Goal: Task Accomplishment & Management: Manage account settings

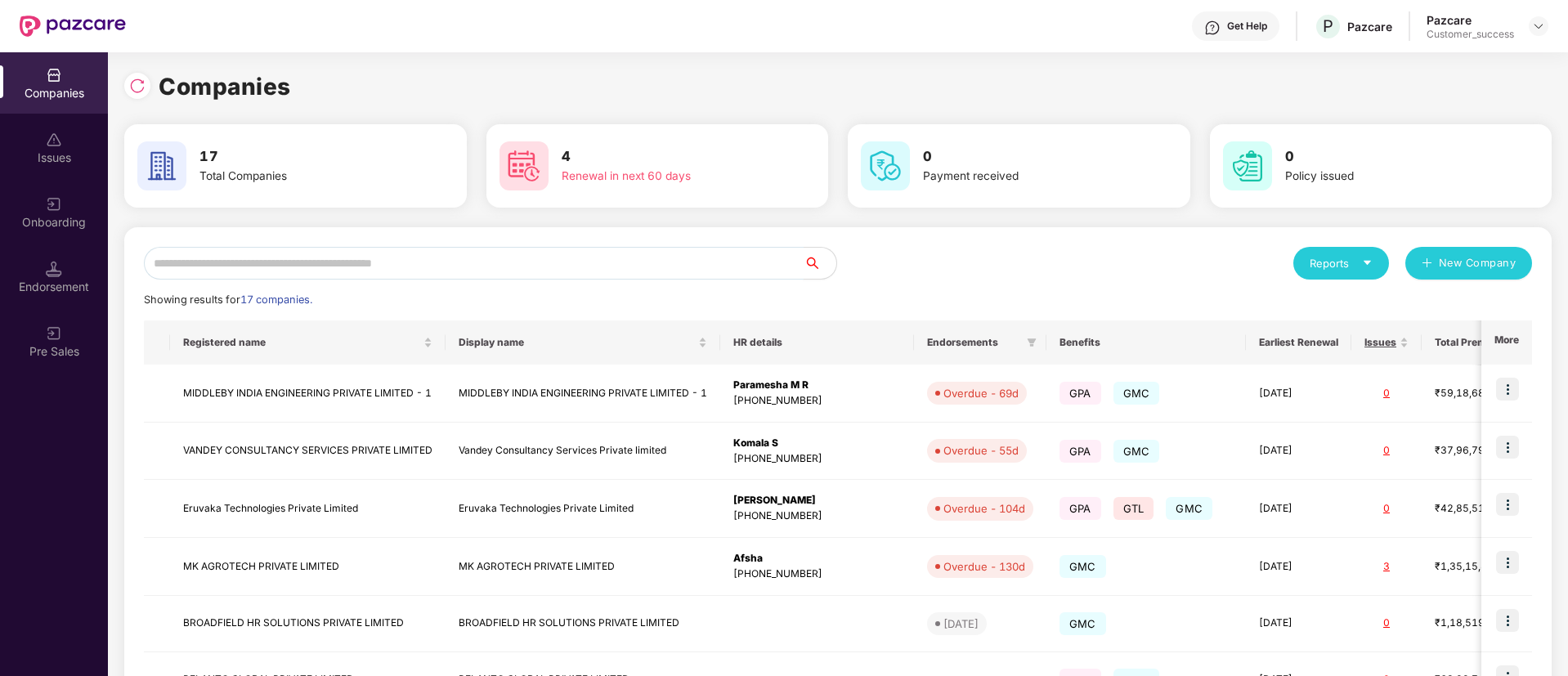
click at [411, 263] on input "text" at bounding box center [474, 263] width 660 height 33
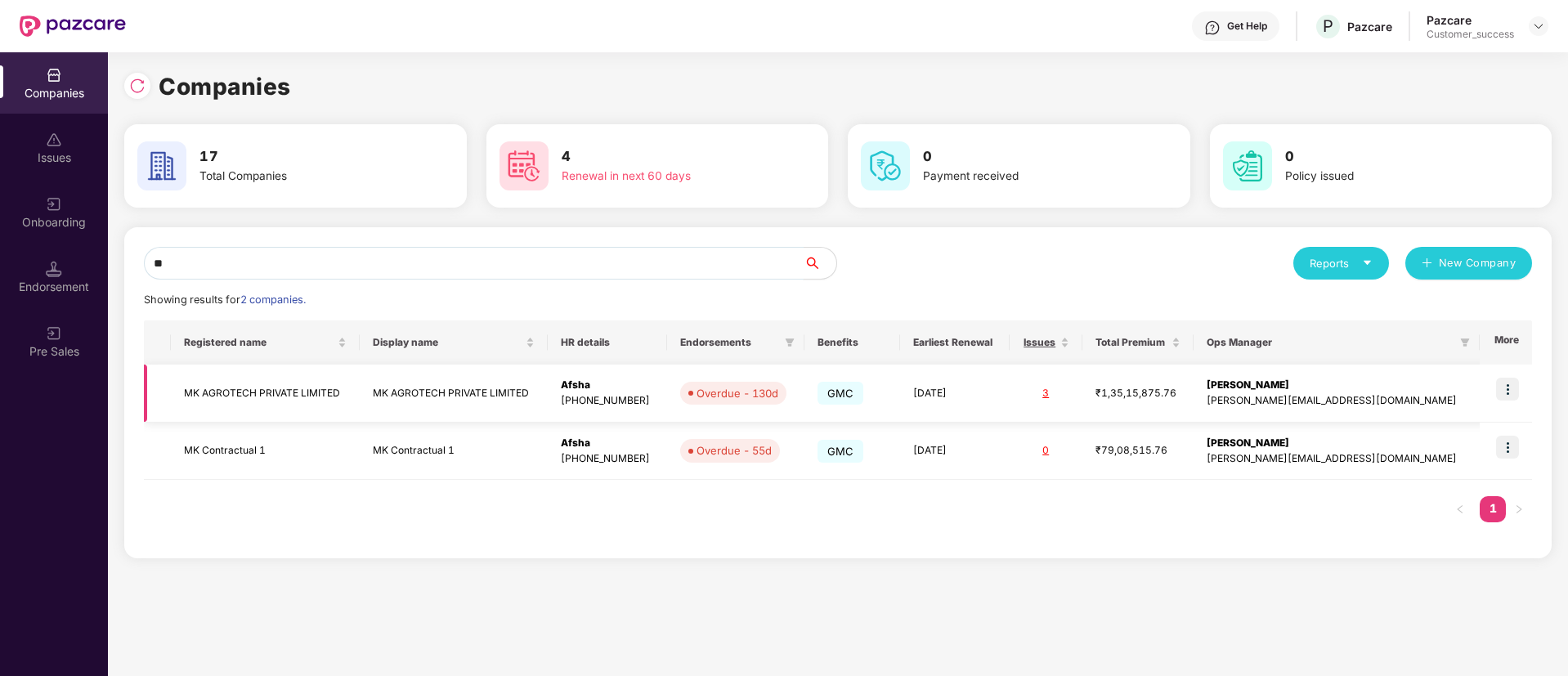
type input "**"
click at [1526, 386] on td at bounding box center [1506, 393] width 53 height 58
click at [1522, 386] on td at bounding box center [1506, 393] width 53 height 58
click at [1513, 389] on img at bounding box center [1507, 388] width 23 height 23
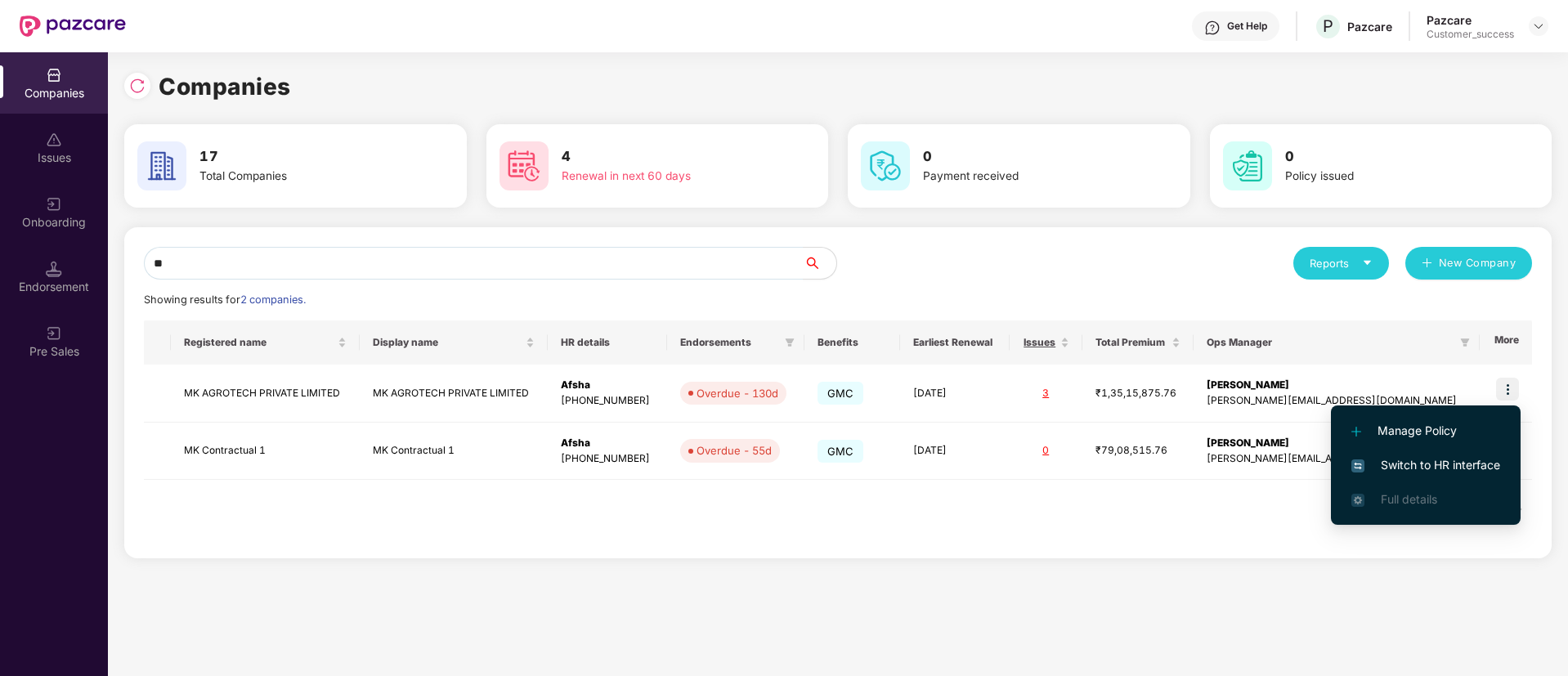
click at [1431, 458] on span "Switch to HR interface" at bounding box center [1425, 465] width 149 height 18
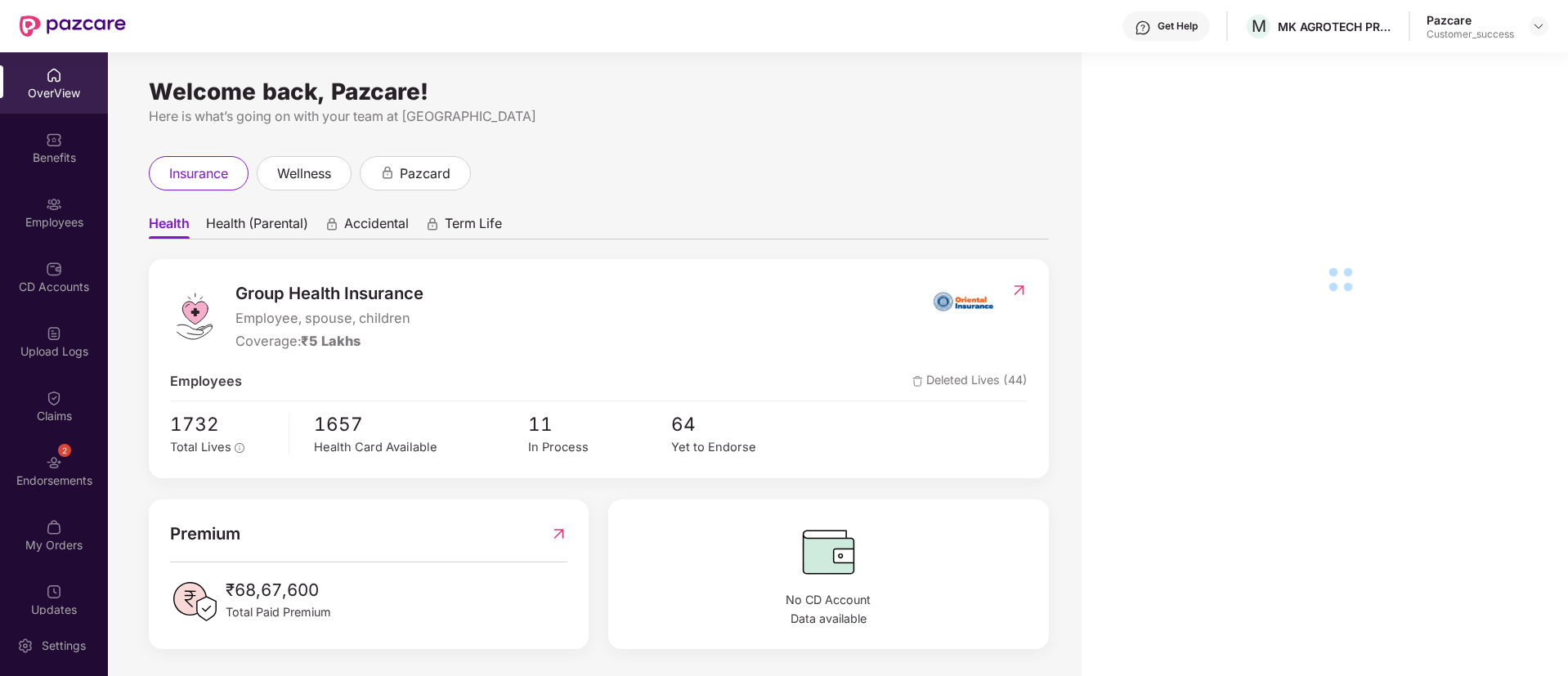
click at [21, 224] on div "Employees" at bounding box center [54, 223] width 108 height 16
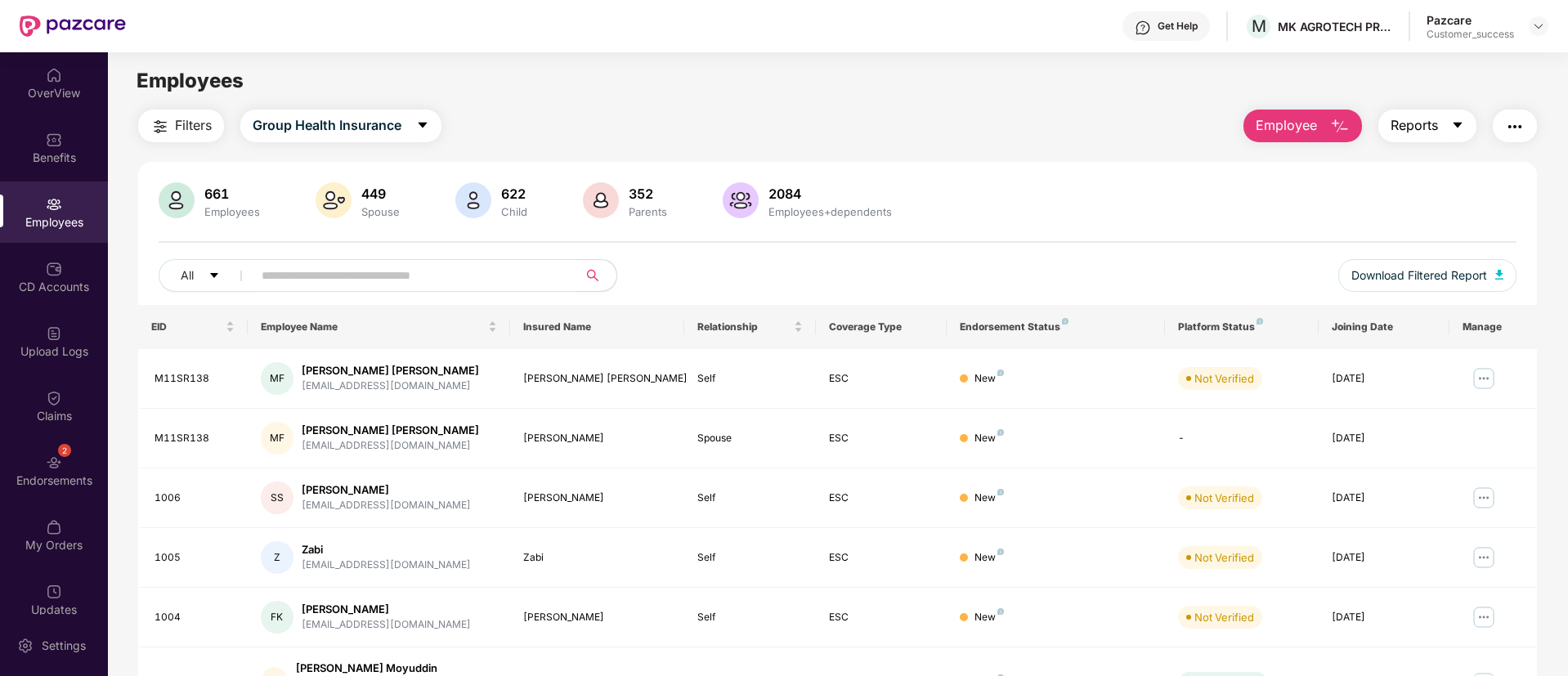
click at [1448, 124] on button "Reports" at bounding box center [1427, 125] width 98 height 33
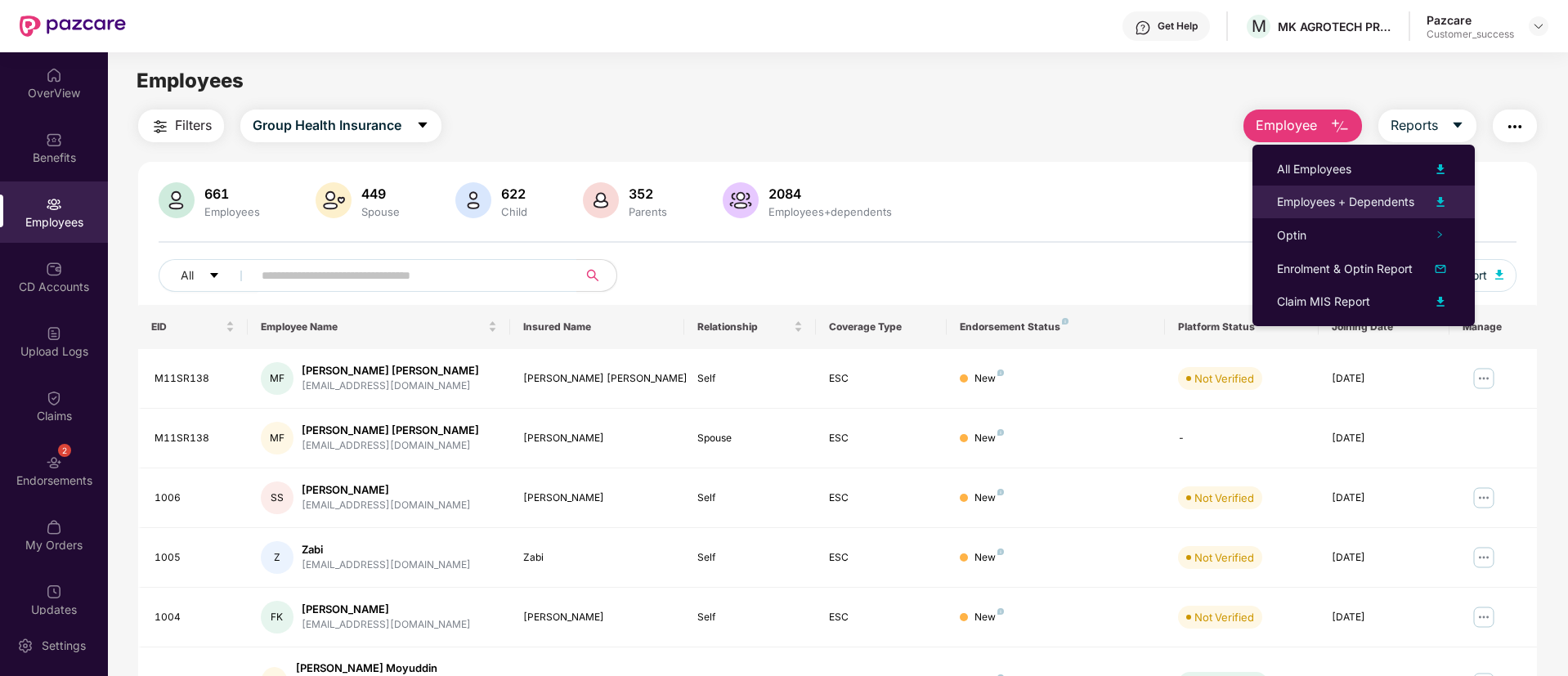
click at [1444, 196] on img at bounding box center [1441, 202] width 20 height 20
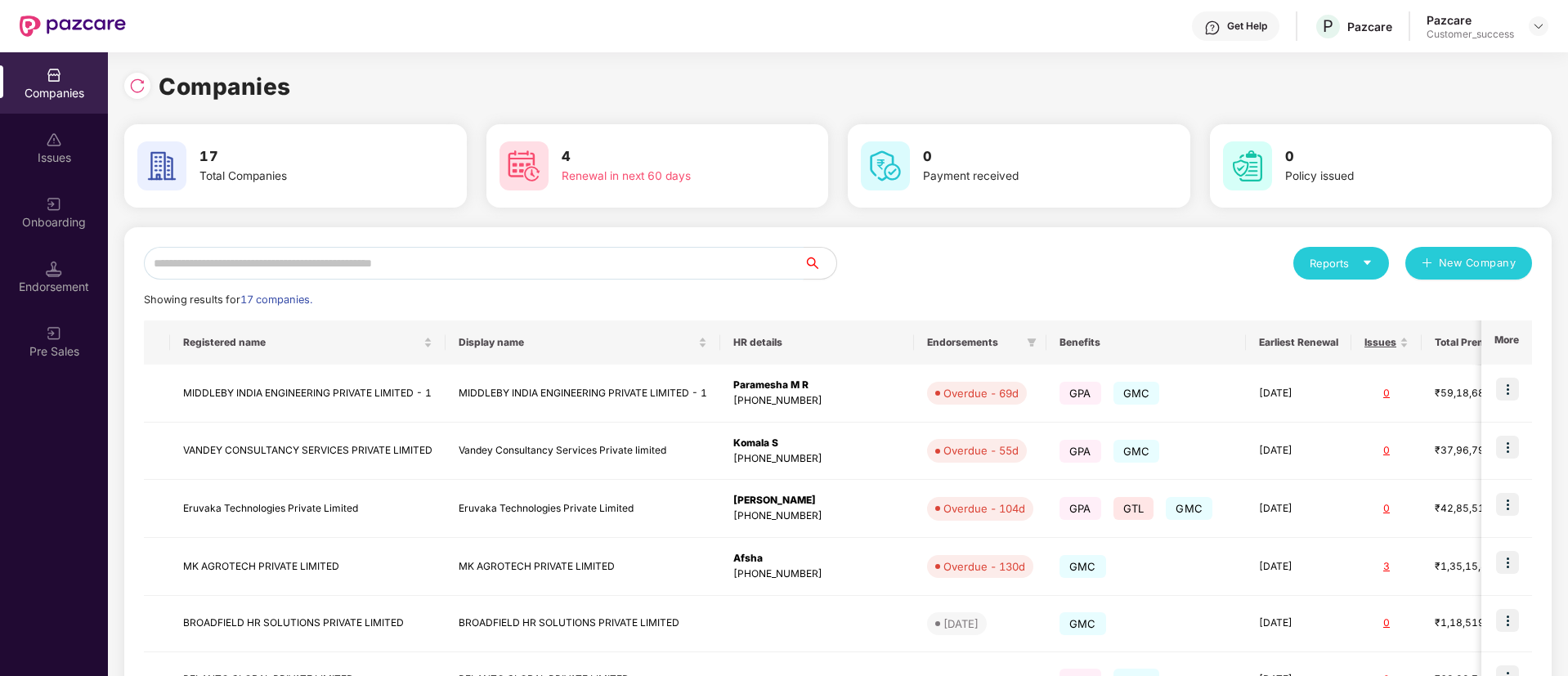
click at [456, 263] on input "text" at bounding box center [474, 263] width 660 height 33
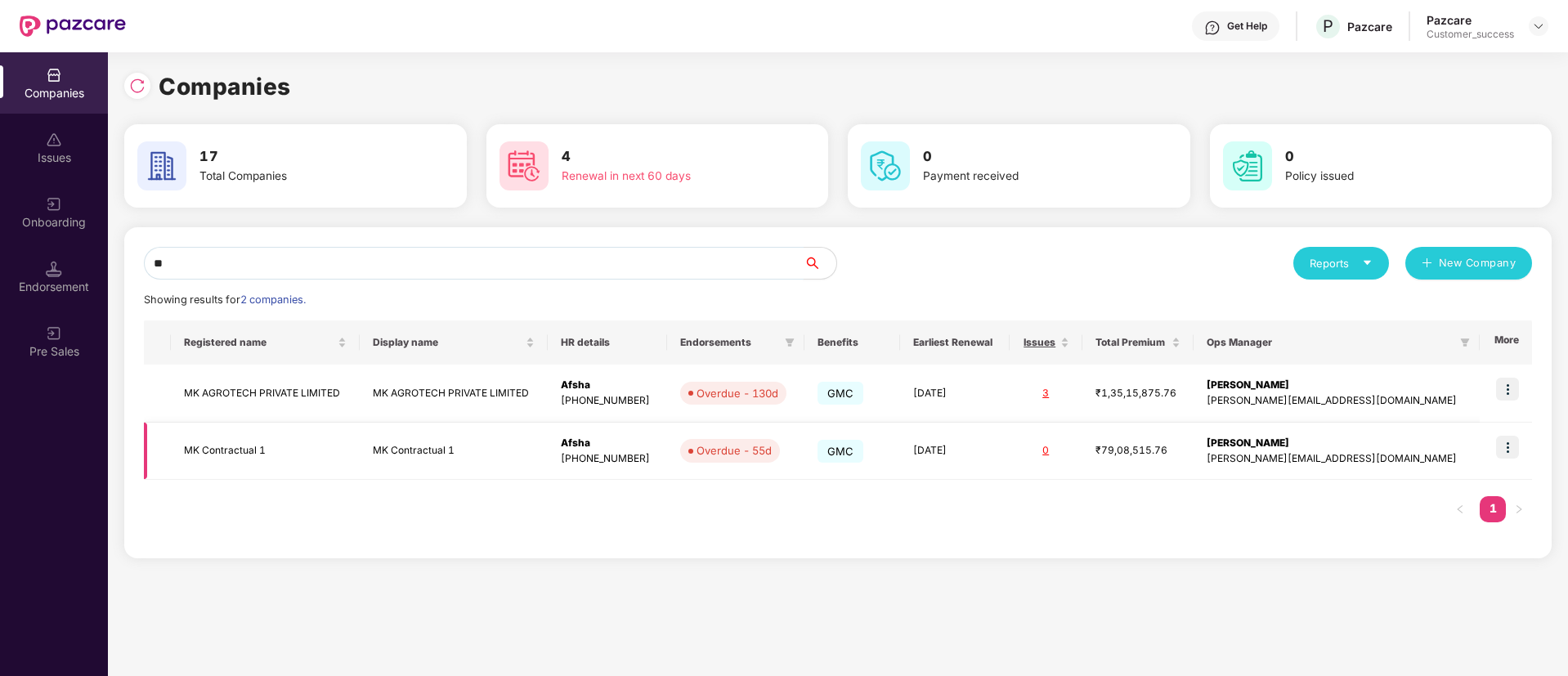
type input "**"
click at [1515, 452] on img at bounding box center [1507, 446] width 23 height 23
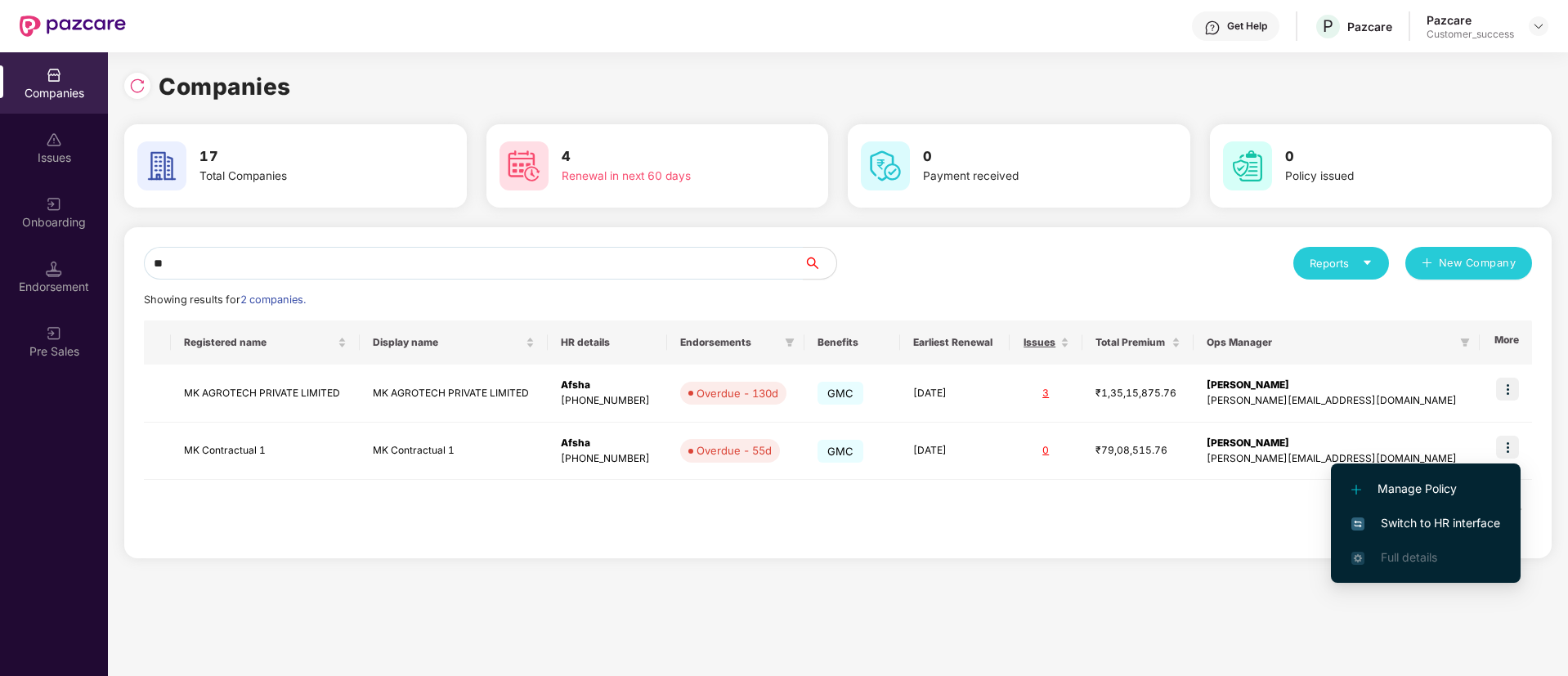
click at [1481, 530] on span "Switch to HR interface" at bounding box center [1425, 523] width 149 height 18
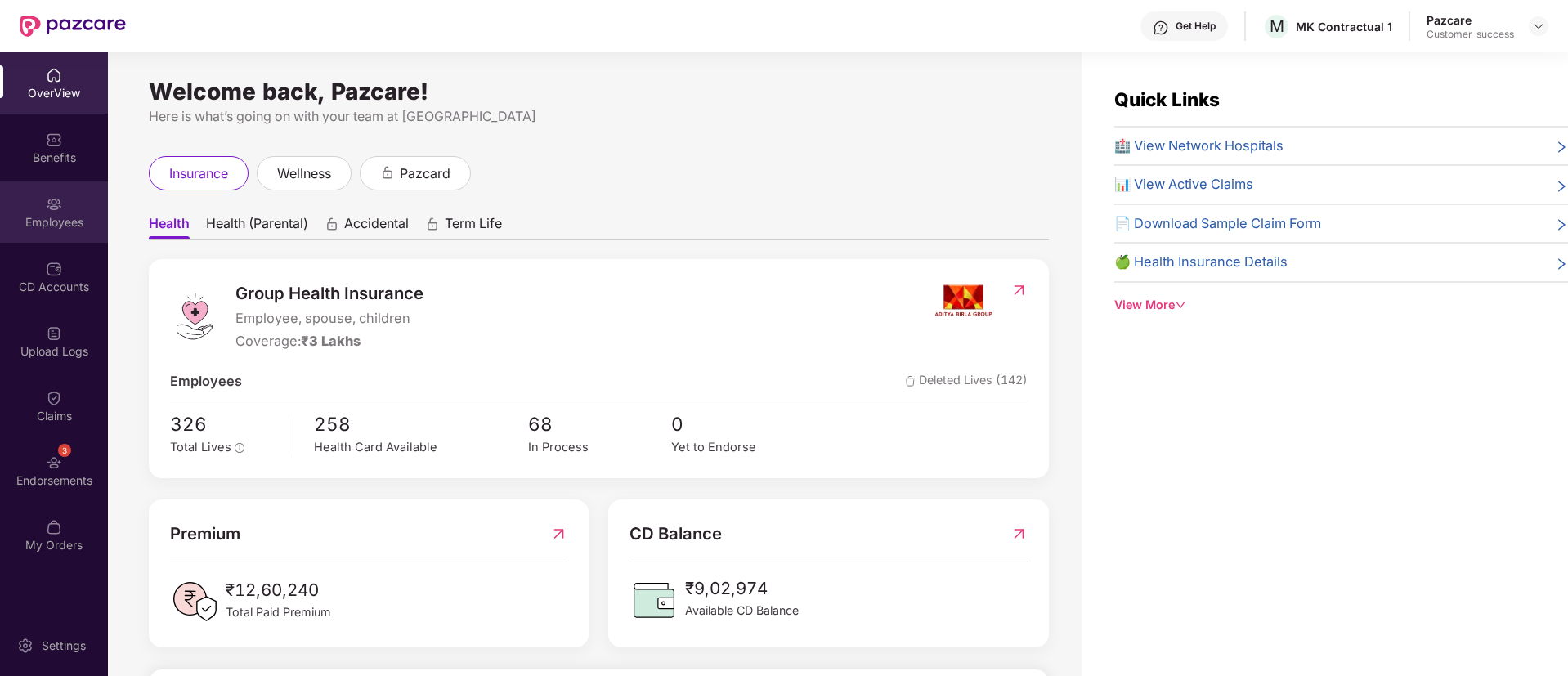
click at [21, 209] on div "Employees" at bounding box center [54, 212] width 108 height 61
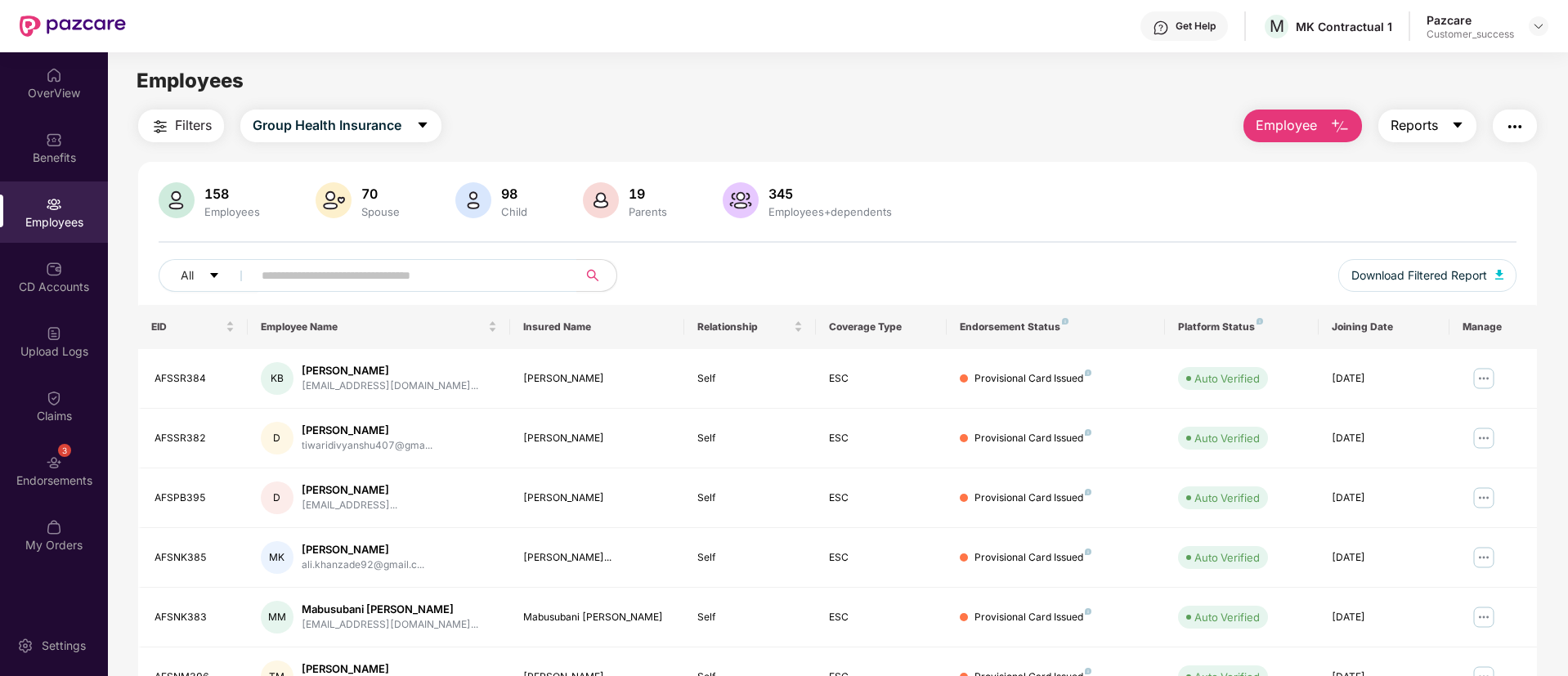
click at [1464, 135] on button "Reports" at bounding box center [1427, 125] width 98 height 33
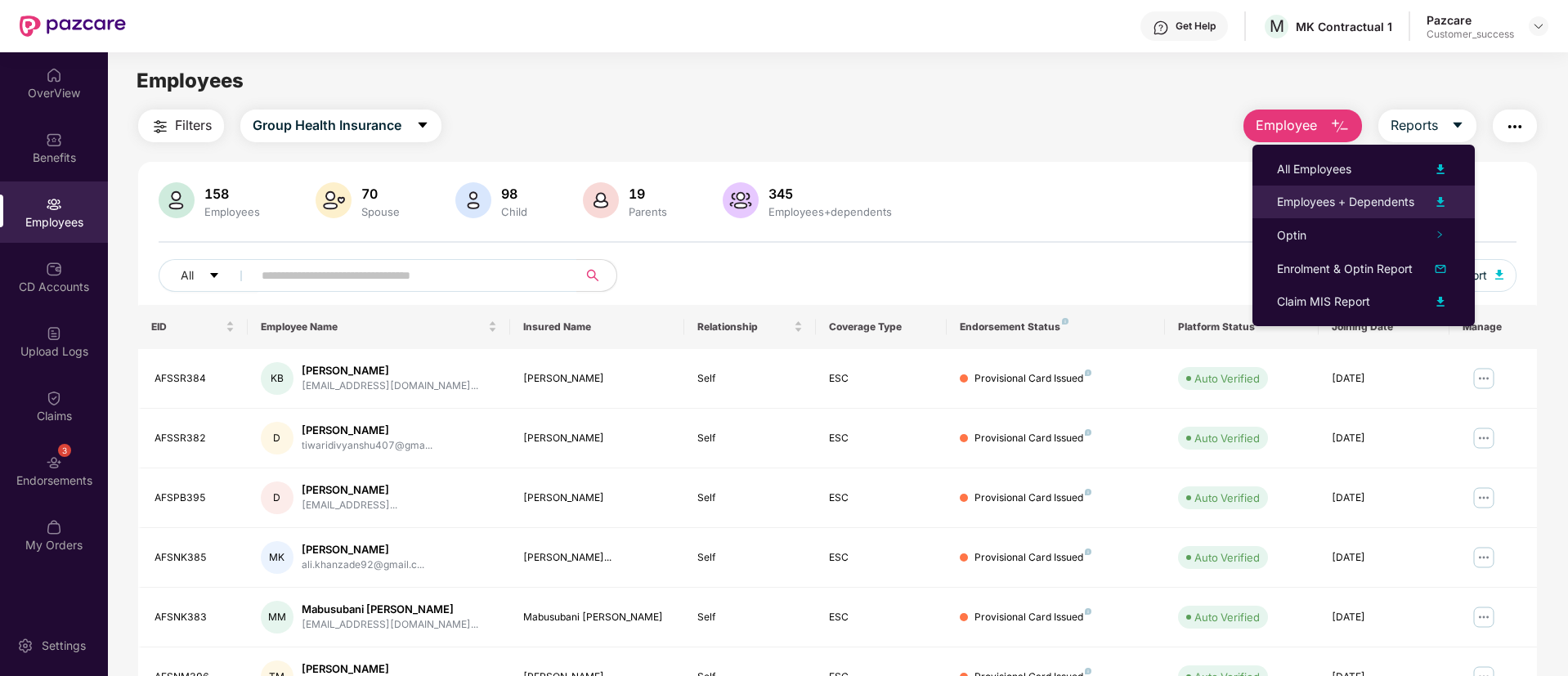
click at [1448, 207] on img at bounding box center [1441, 202] width 20 height 20
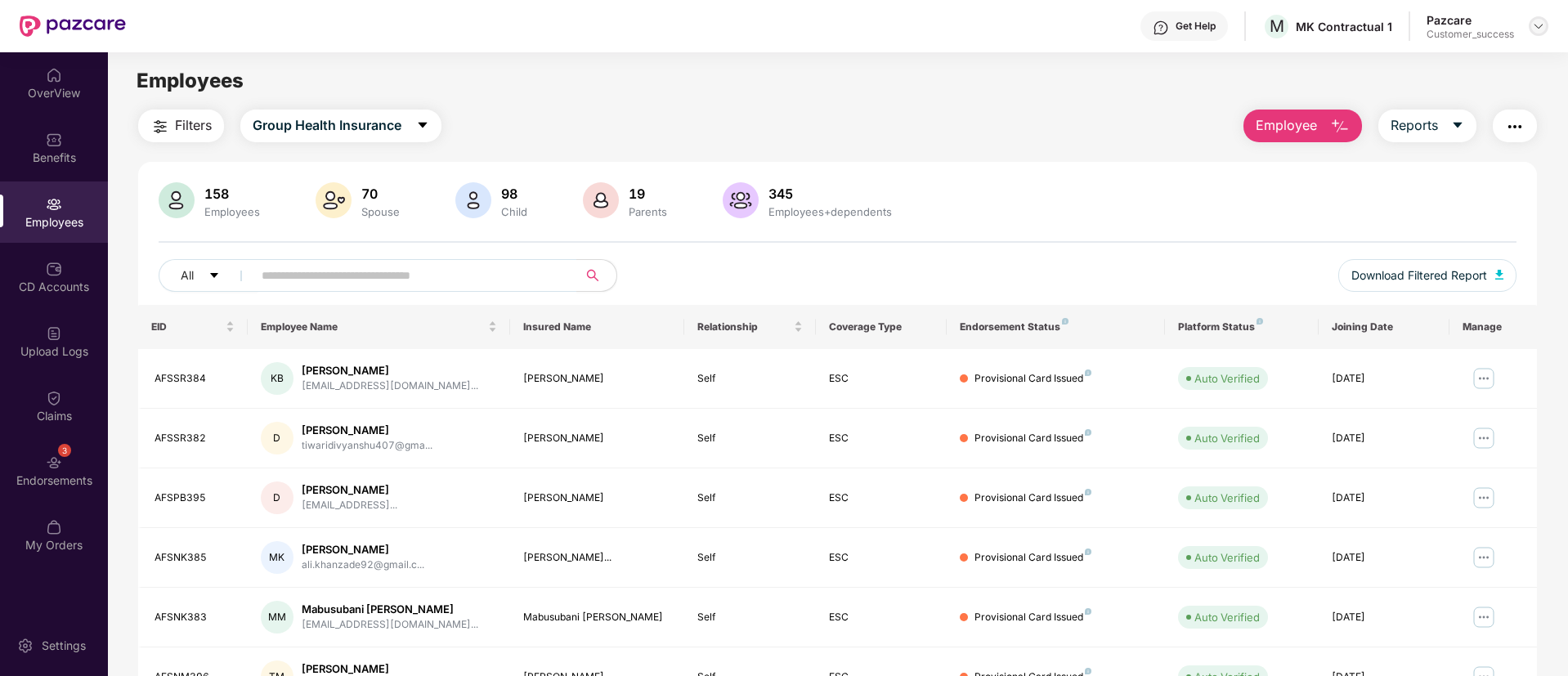
click at [1544, 27] on img at bounding box center [1538, 26] width 13 height 13
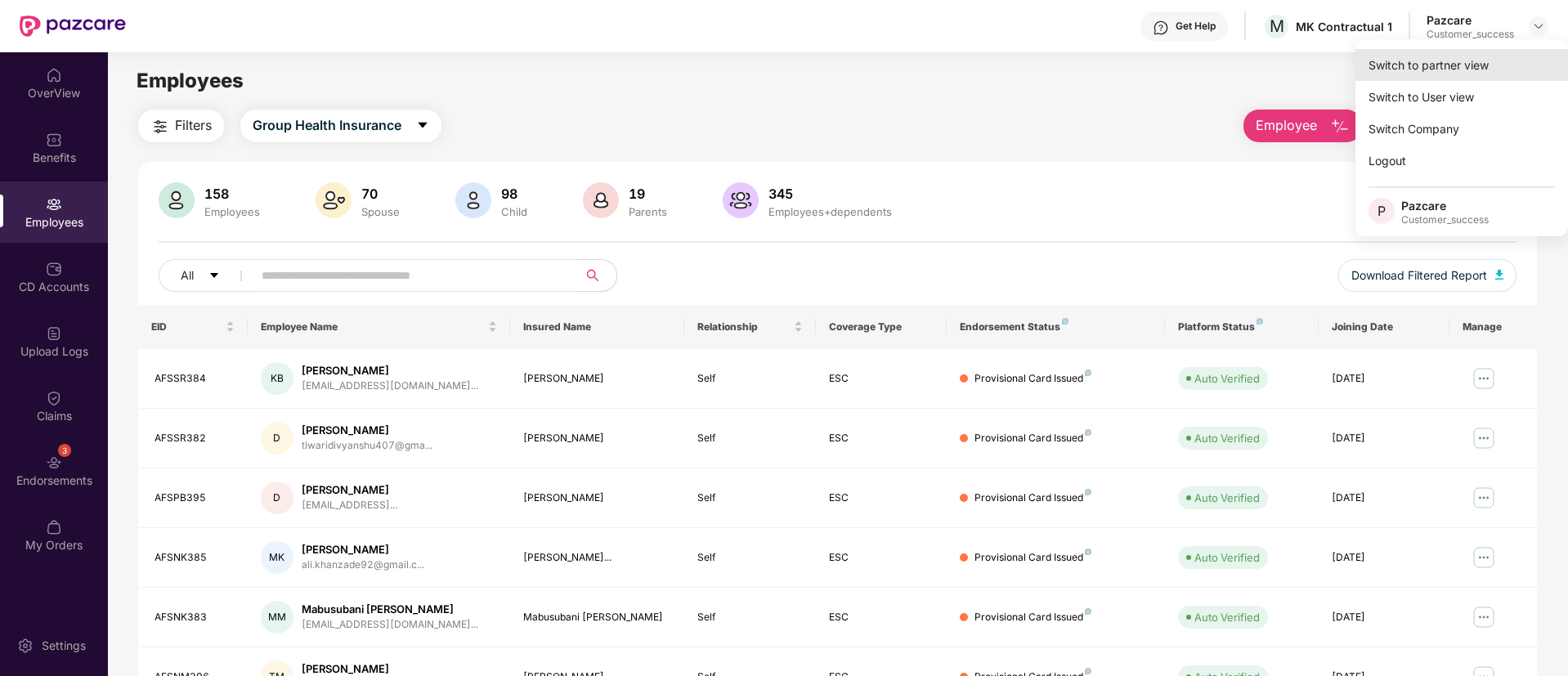
click at [1476, 53] on div "Switch to partner view" at bounding box center [1462, 65] width 213 height 32
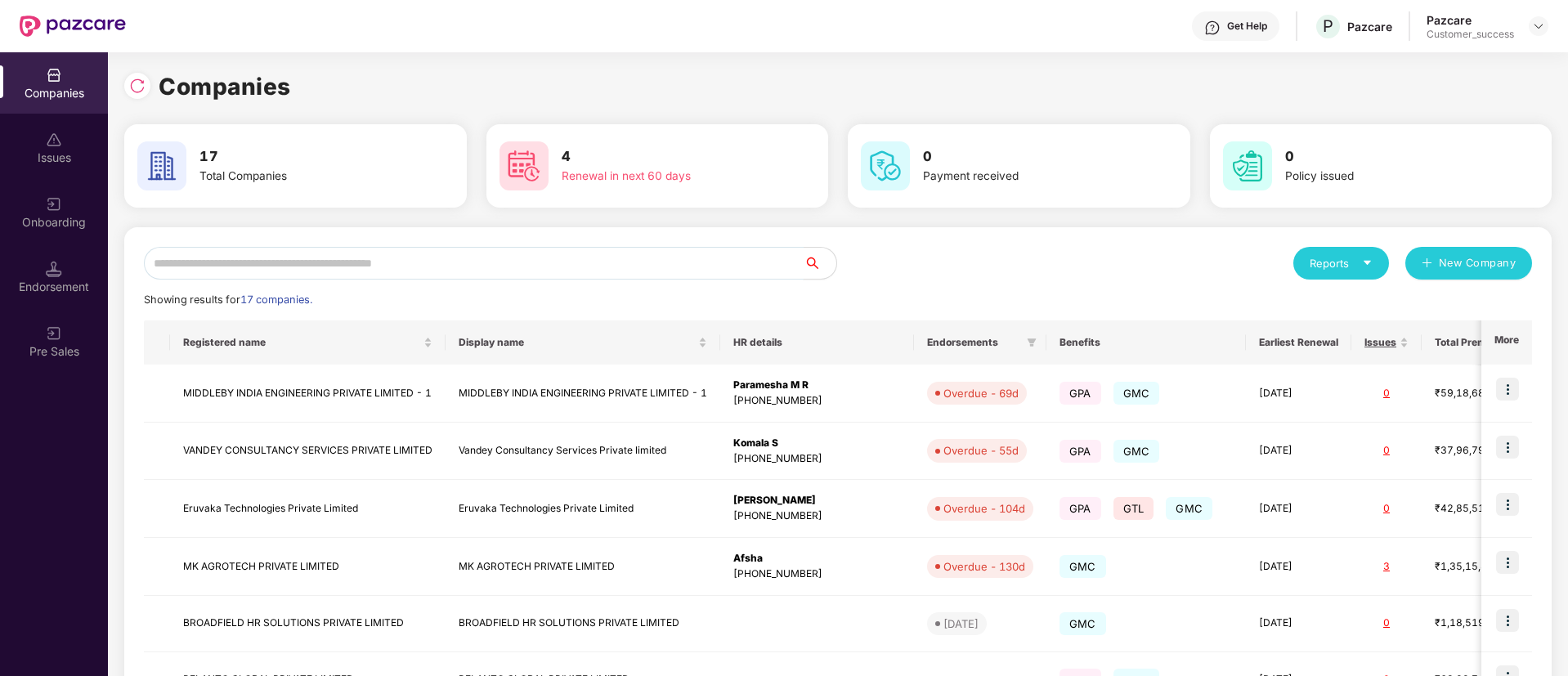
click at [516, 272] on input "text" at bounding box center [474, 263] width 660 height 33
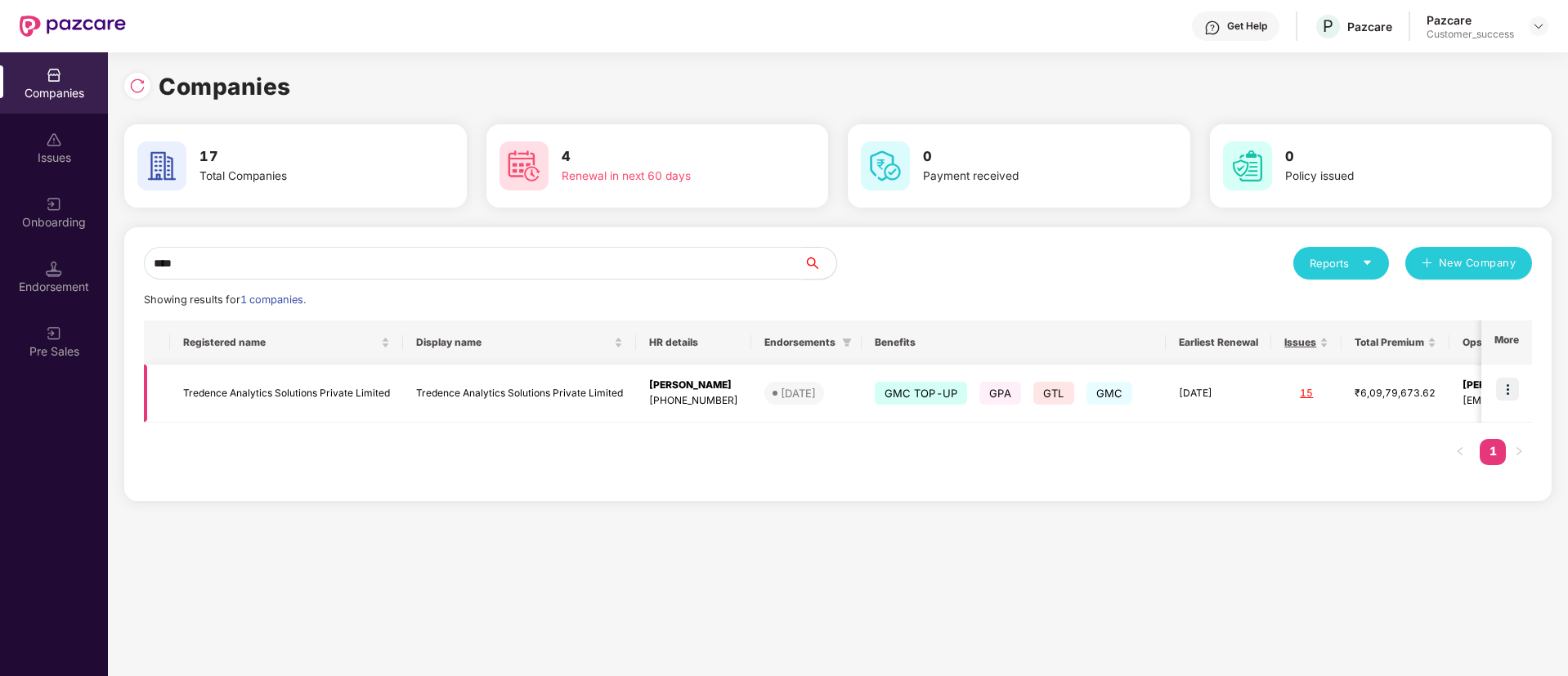
type input "****"
click at [1513, 388] on img at bounding box center [1507, 388] width 23 height 23
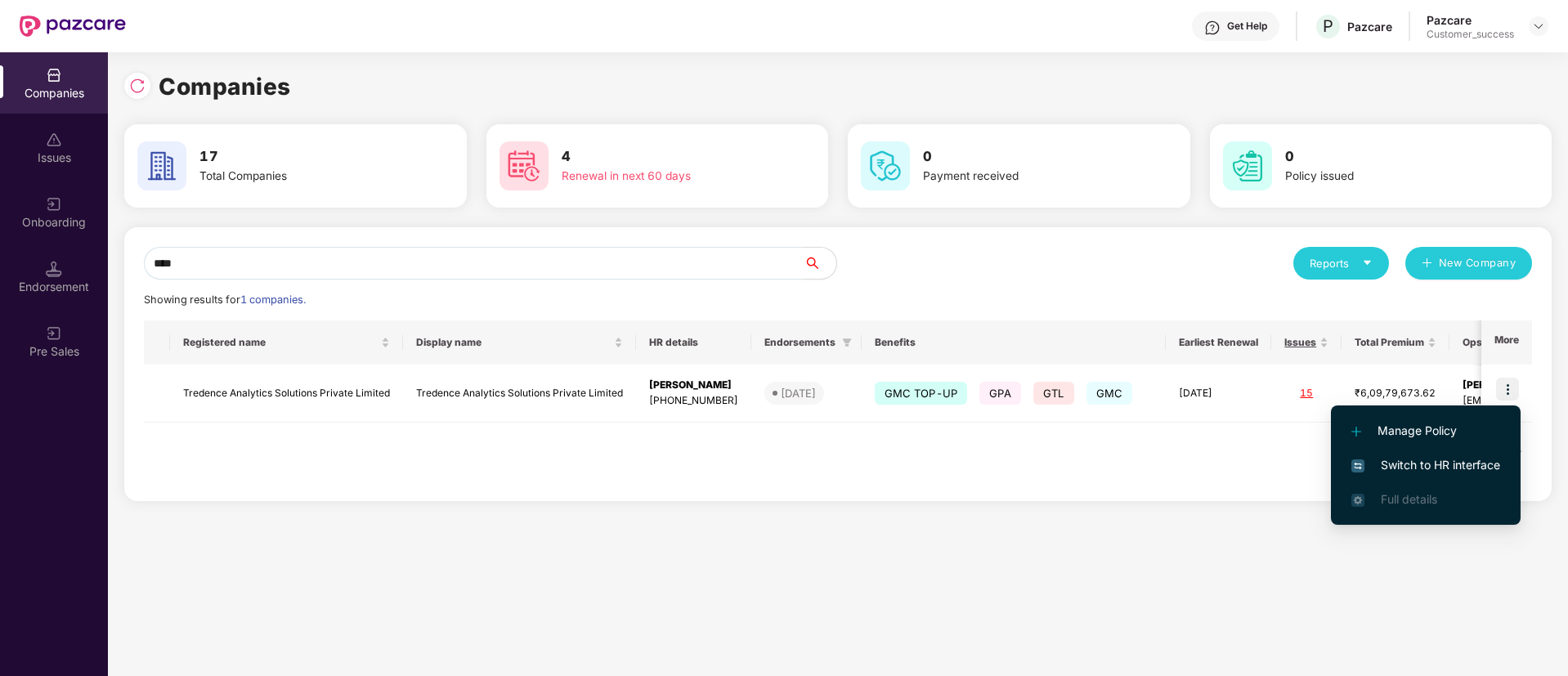
click at [1403, 472] on span "Switch to HR interface" at bounding box center [1425, 465] width 149 height 18
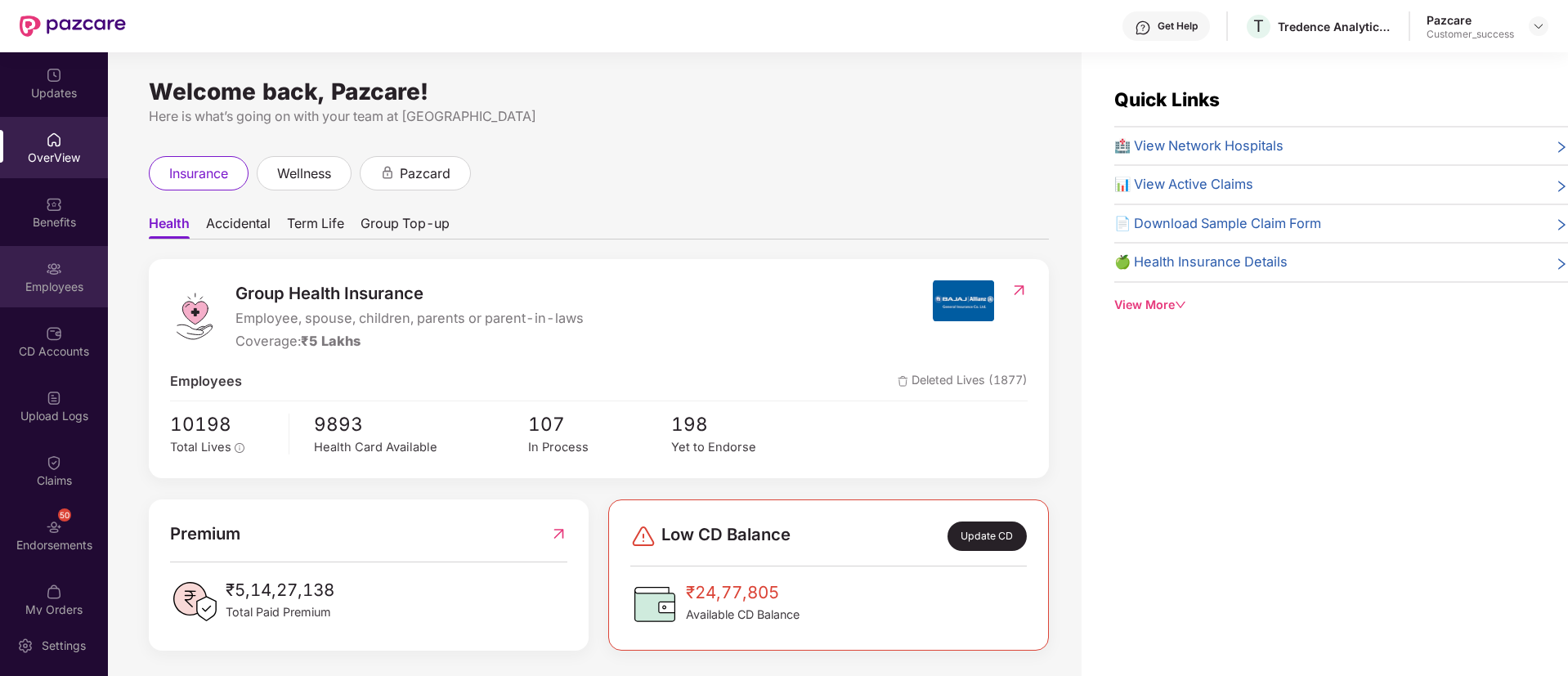
click at [52, 280] on div "Employees" at bounding box center [54, 287] width 108 height 16
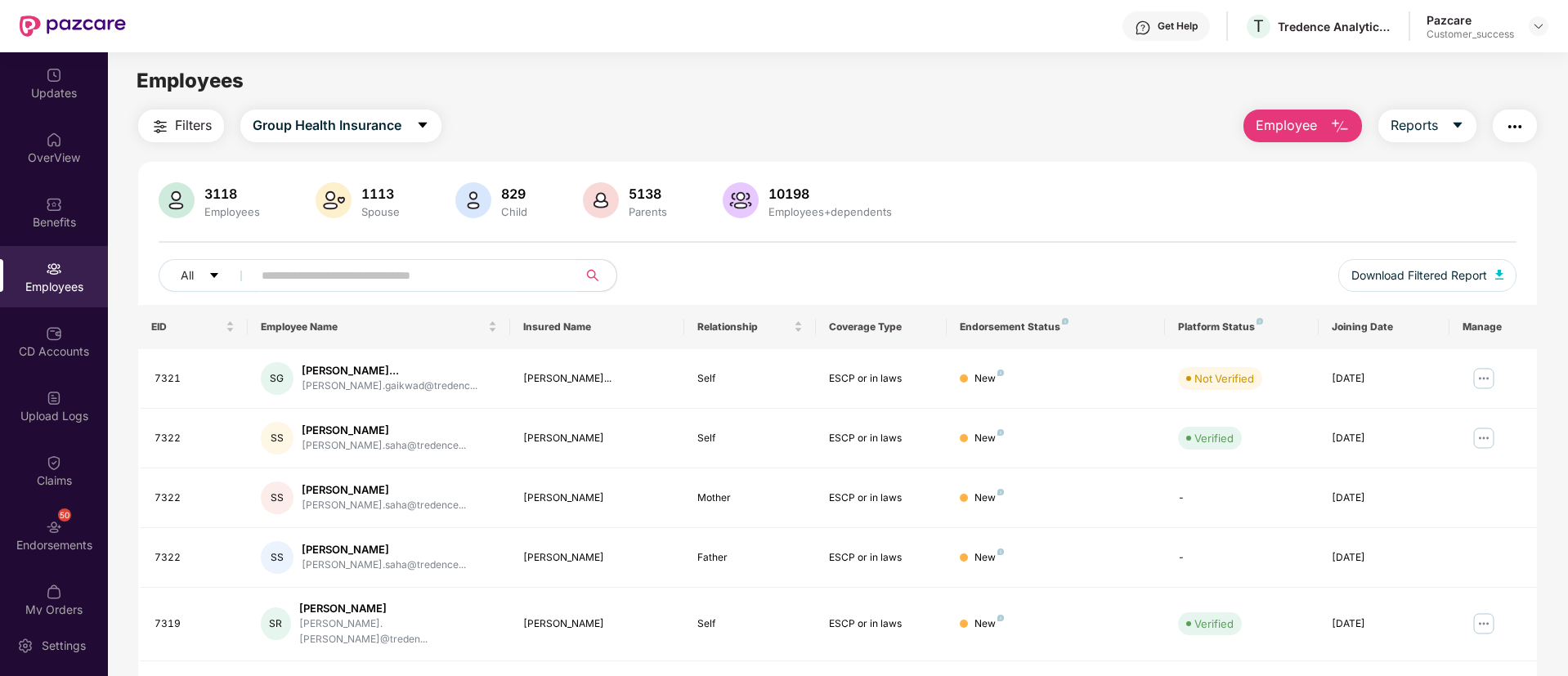
click at [404, 271] on input "text" at bounding box center [408, 275] width 294 height 25
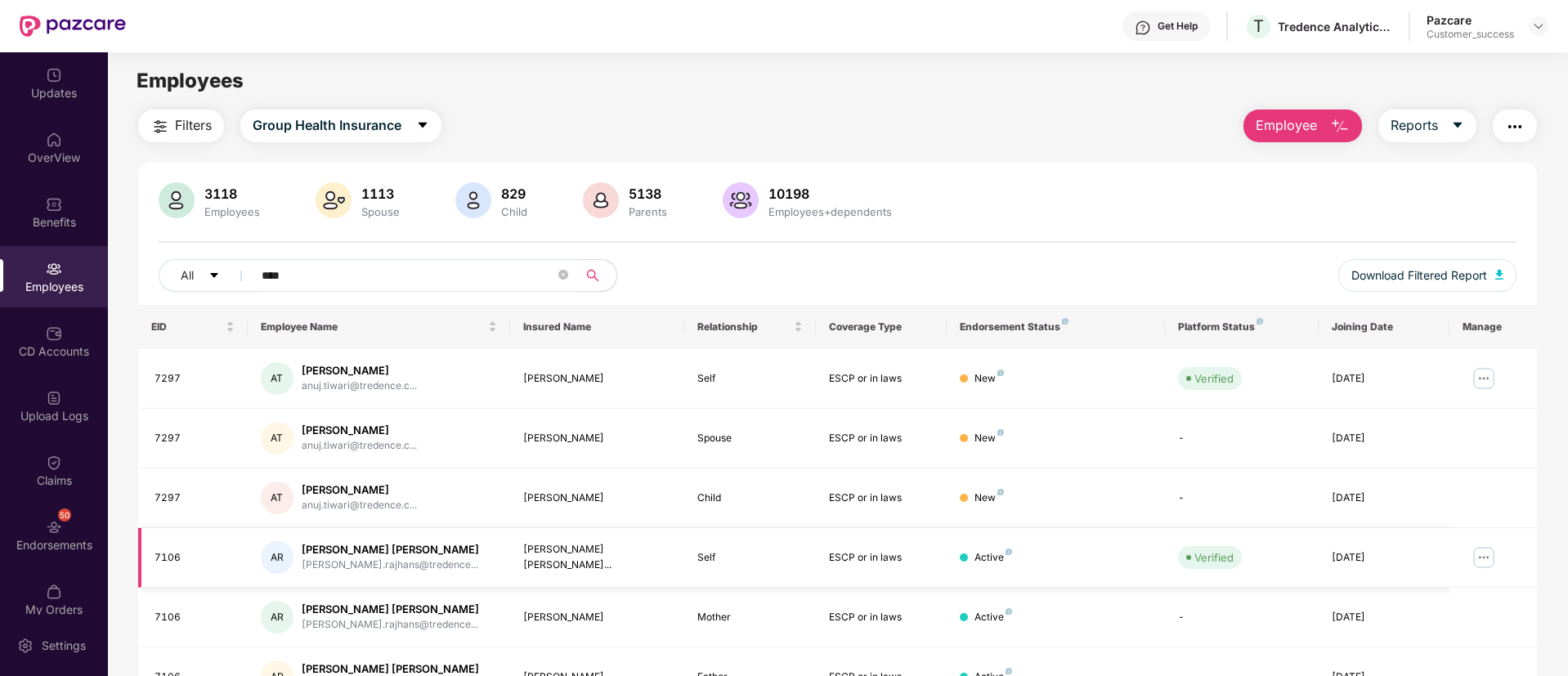
scroll to position [328, 0]
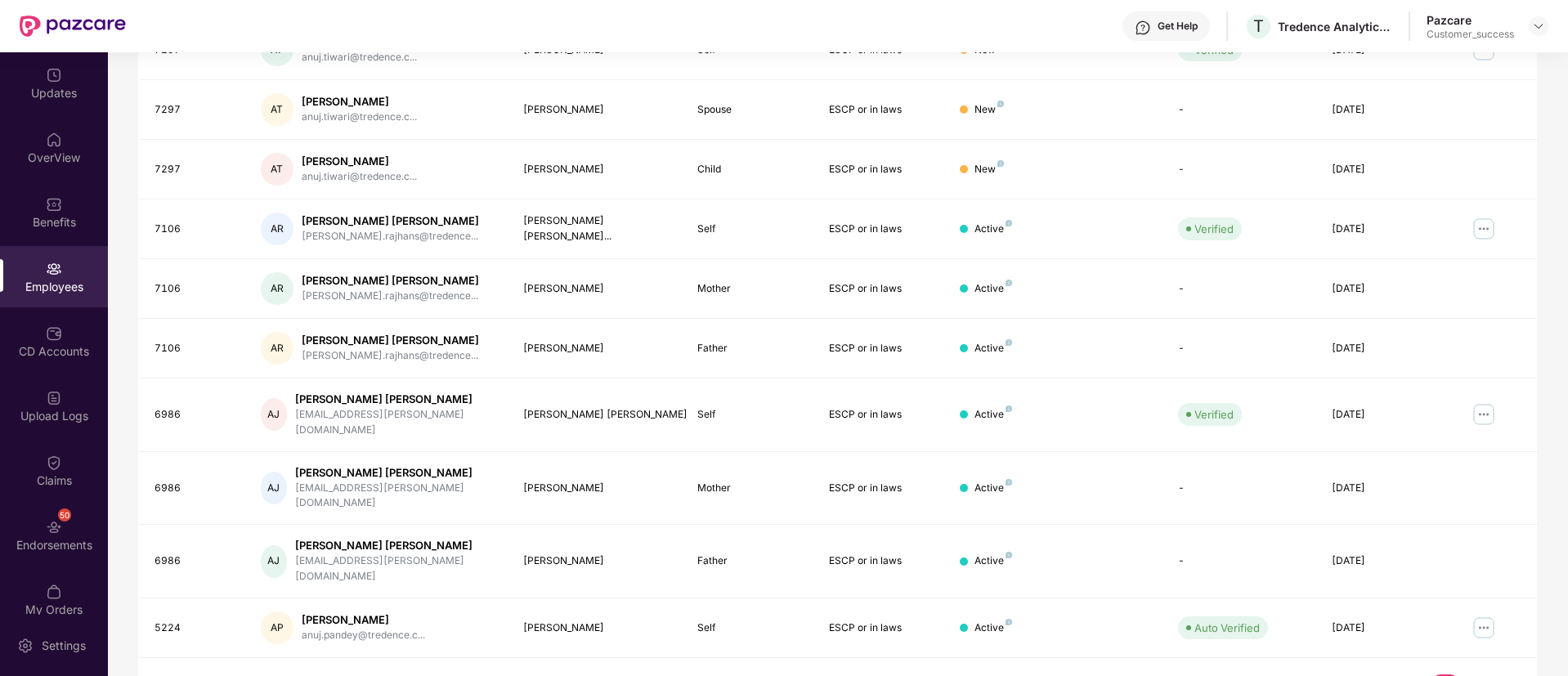
type input "****"
click at [1468, 674] on link "2" at bounding box center [1471, 686] width 26 height 25
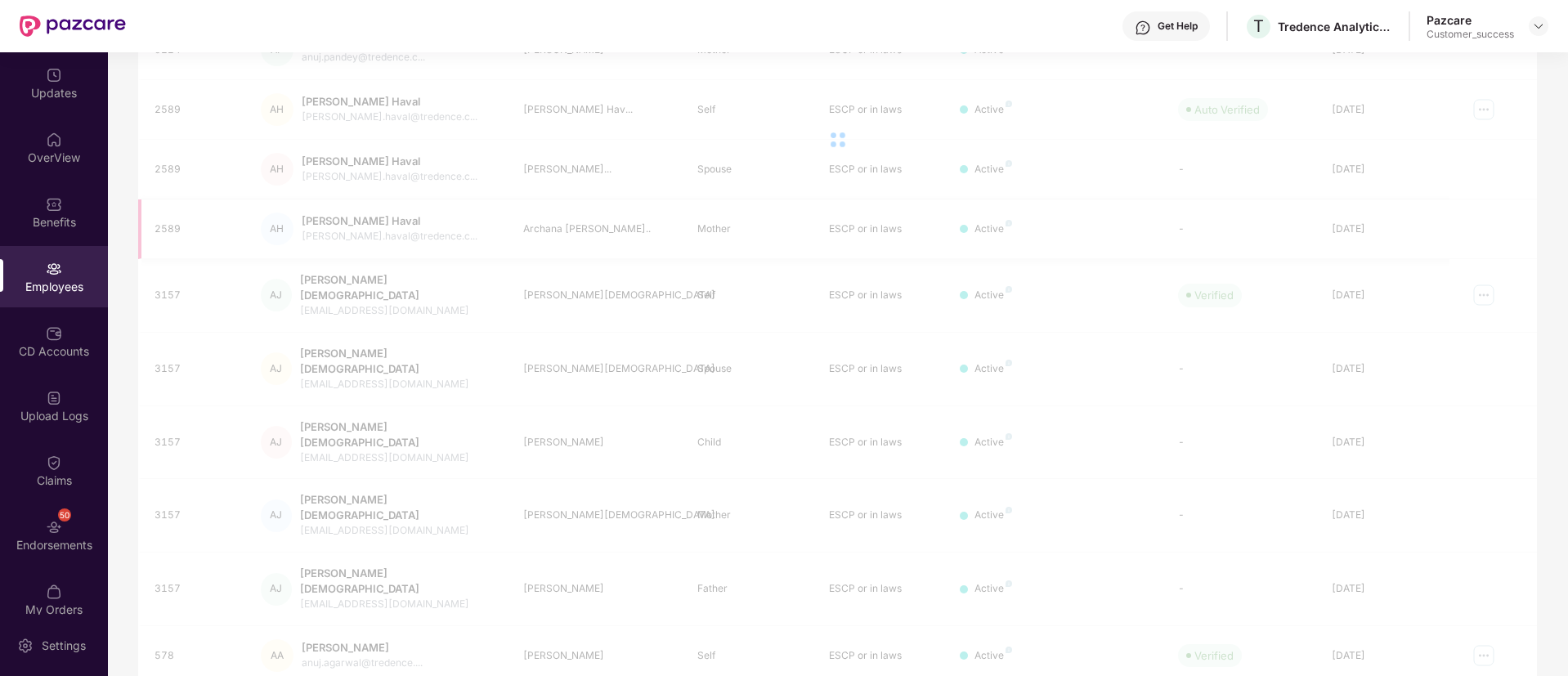
scroll to position [53, 0]
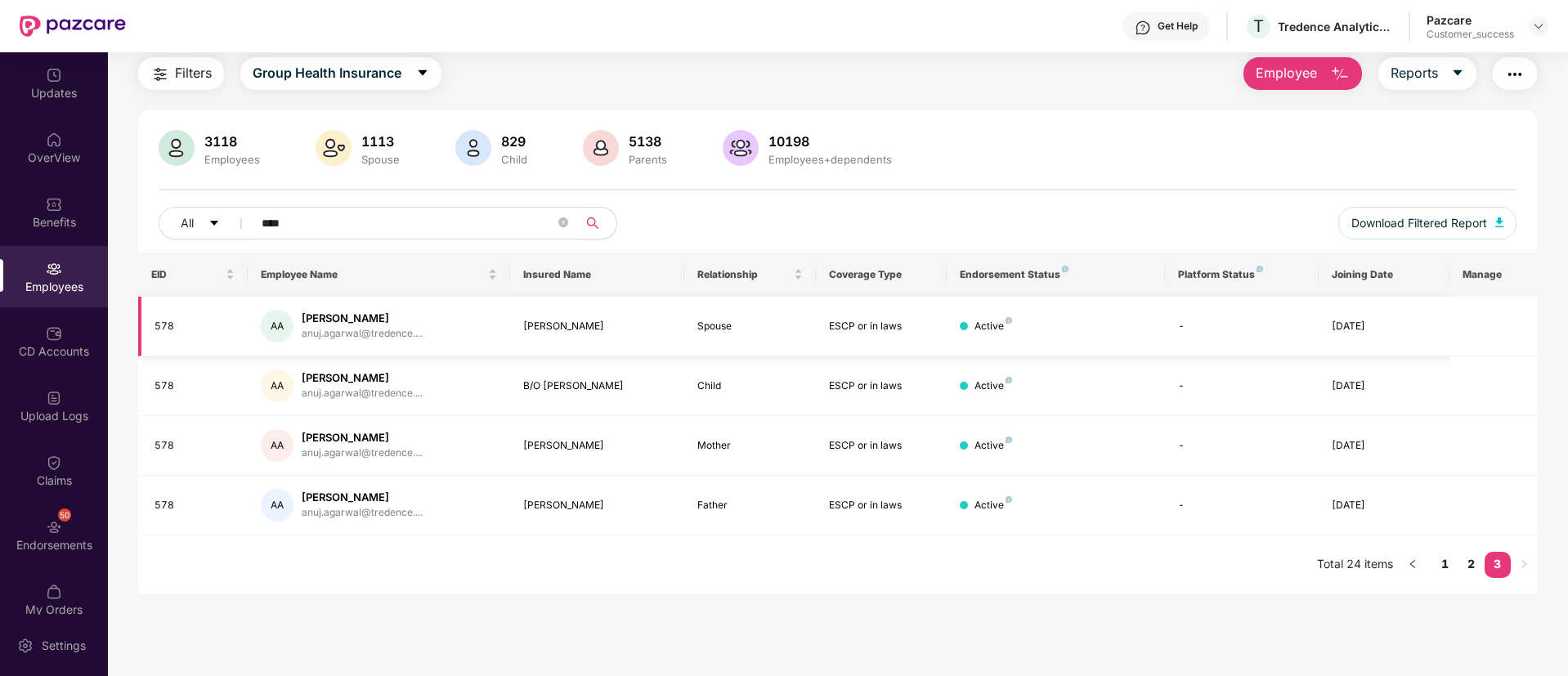
click at [166, 328] on div "578" at bounding box center [195, 326] width 80 height 15
